Goal: Obtain resource: Obtain resource

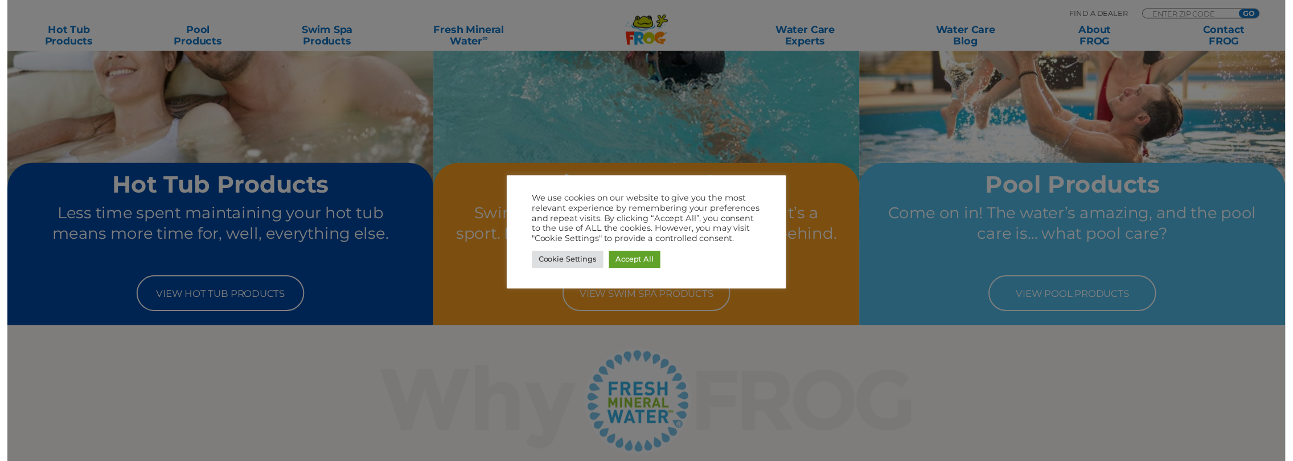
scroll to position [174, 0]
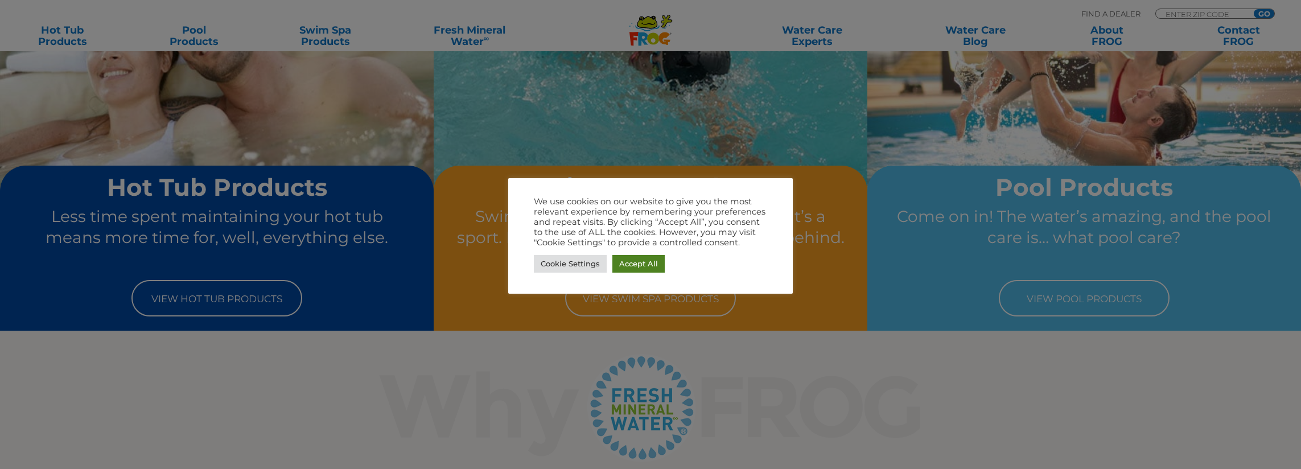
click at [613, 263] on link "Accept All" at bounding box center [639, 264] width 52 height 18
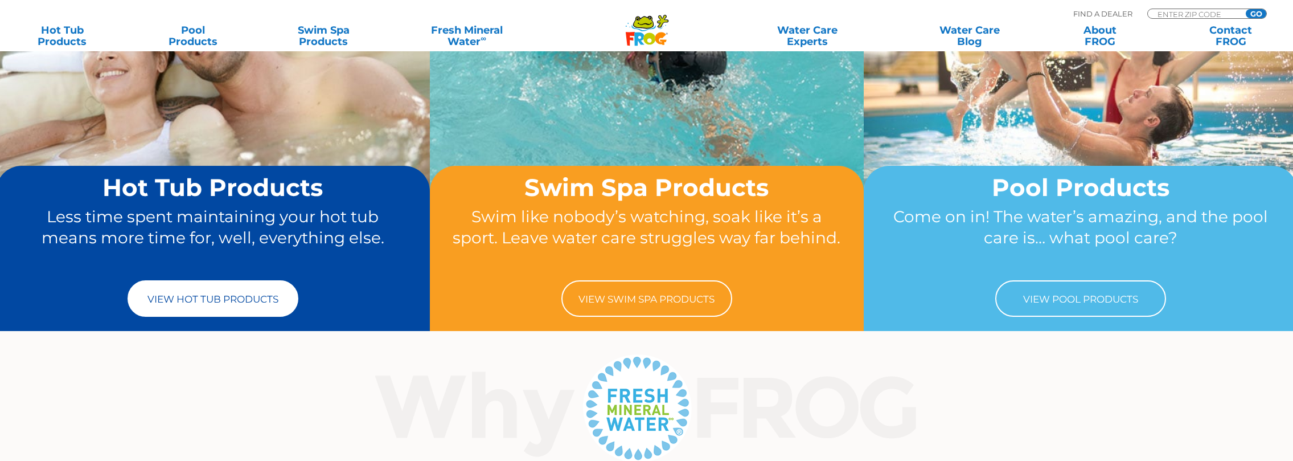
click at [209, 290] on link "View Hot Tub Products" at bounding box center [213, 298] width 171 height 36
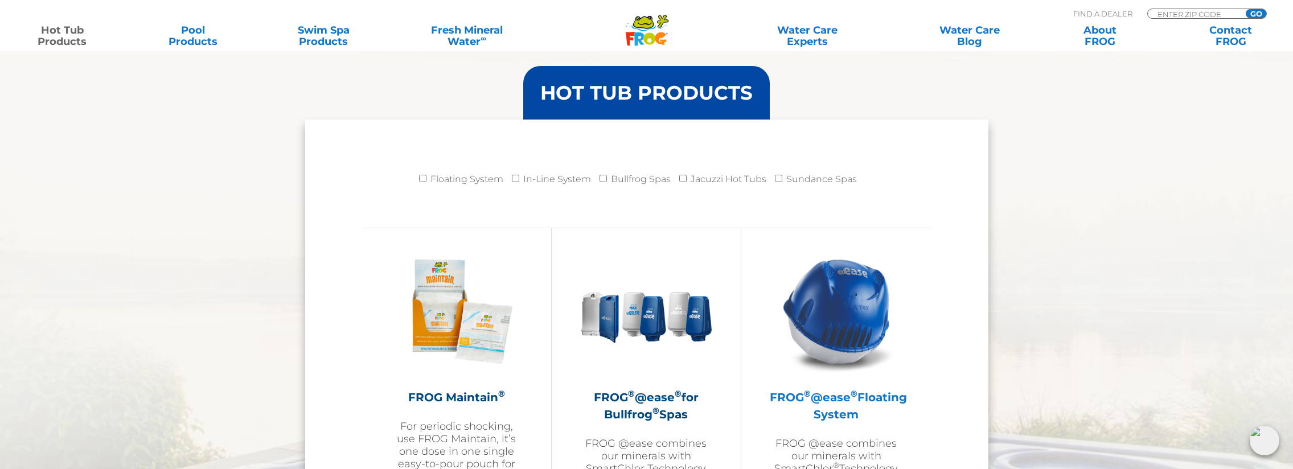
scroll to position [1310, 0]
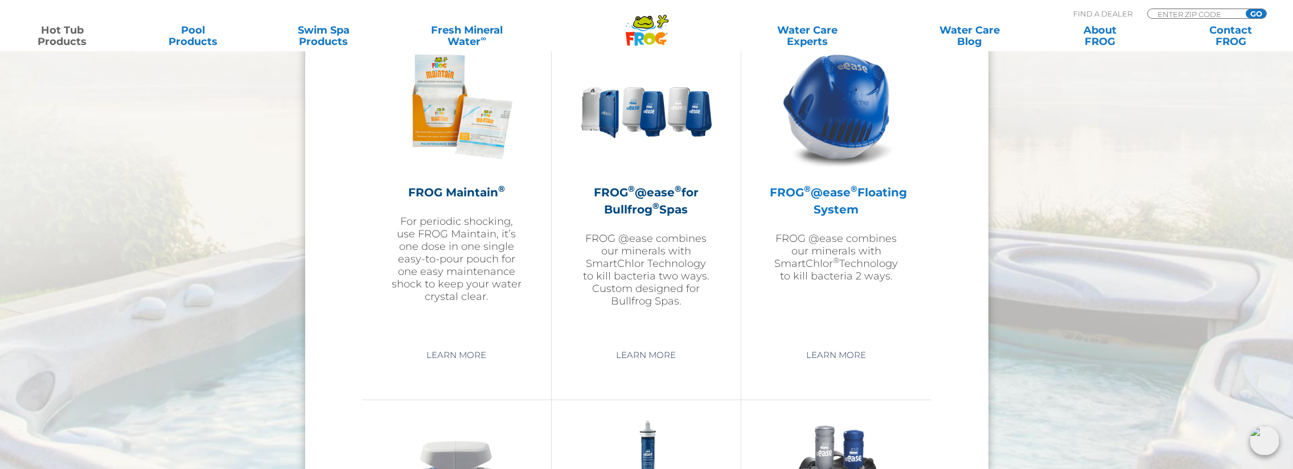
click at [846, 194] on h2 "FROG ® @ease ® Floating System" at bounding box center [836, 201] width 133 height 34
click at [837, 359] on link "Learn More" at bounding box center [836, 355] width 86 height 20
click at [836, 356] on link "Learn More" at bounding box center [836, 355] width 86 height 20
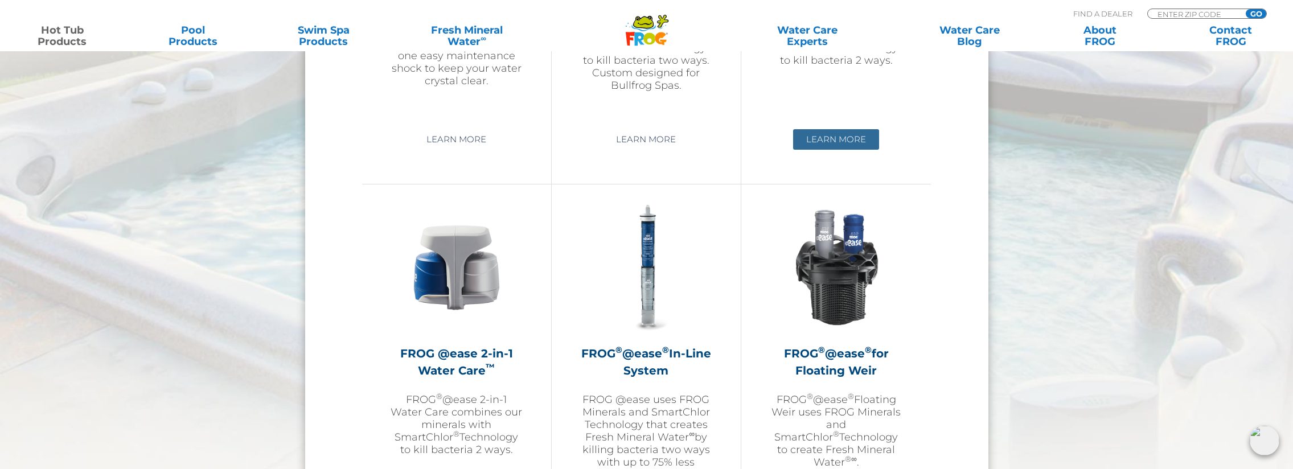
scroll to position [1594, 0]
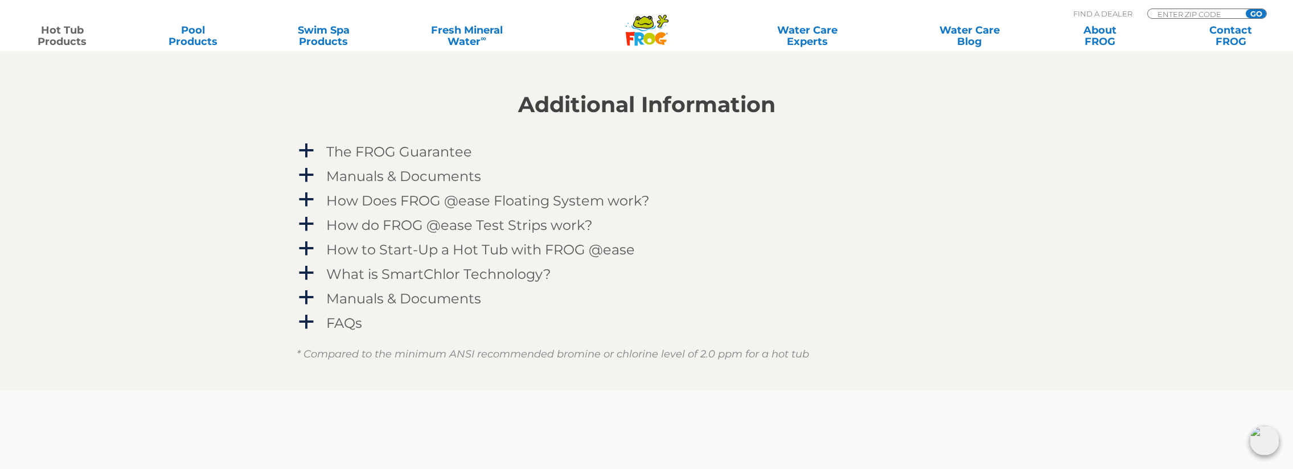
scroll to position [1139, 0]
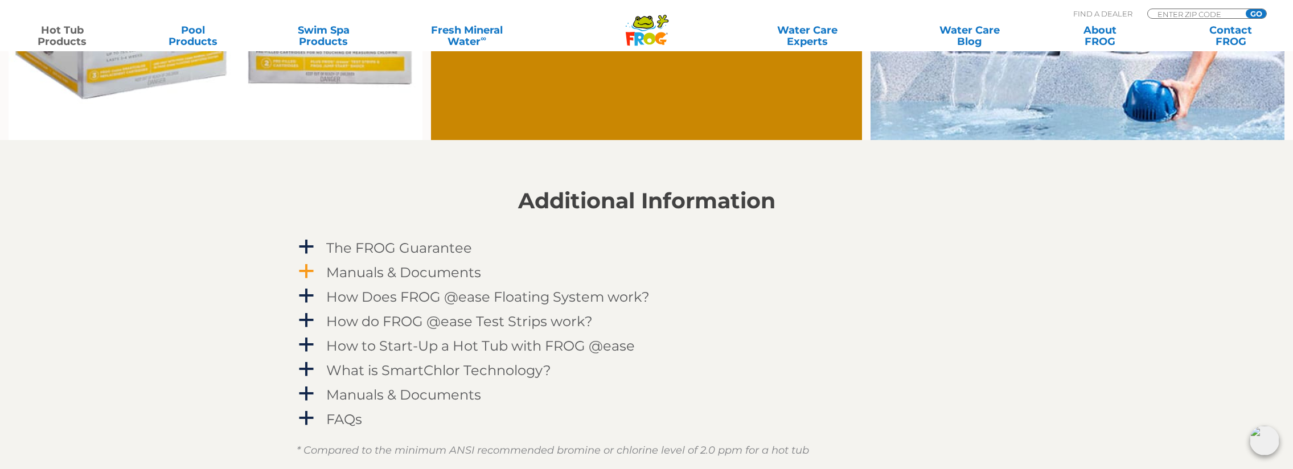
click at [401, 268] on h4 "Manuals & Documents" at bounding box center [403, 272] width 155 height 15
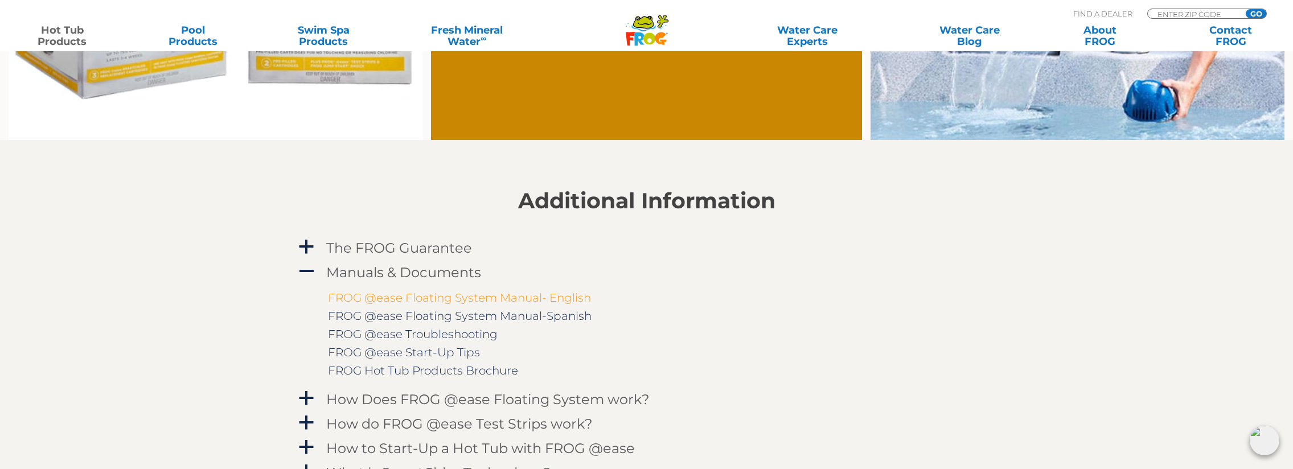
click at [484, 296] on link "FROG @ease Floating System Manual- English" at bounding box center [459, 298] width 263 height 14
click at [1068, 194] on section "Additional Information a The FROG Guarantee Within 60 days of purchasing a FROG…" at bounding box center [646, 364] width 1293 height 449
